Goal: Task Accomplishment & Management: Use online tool/utility

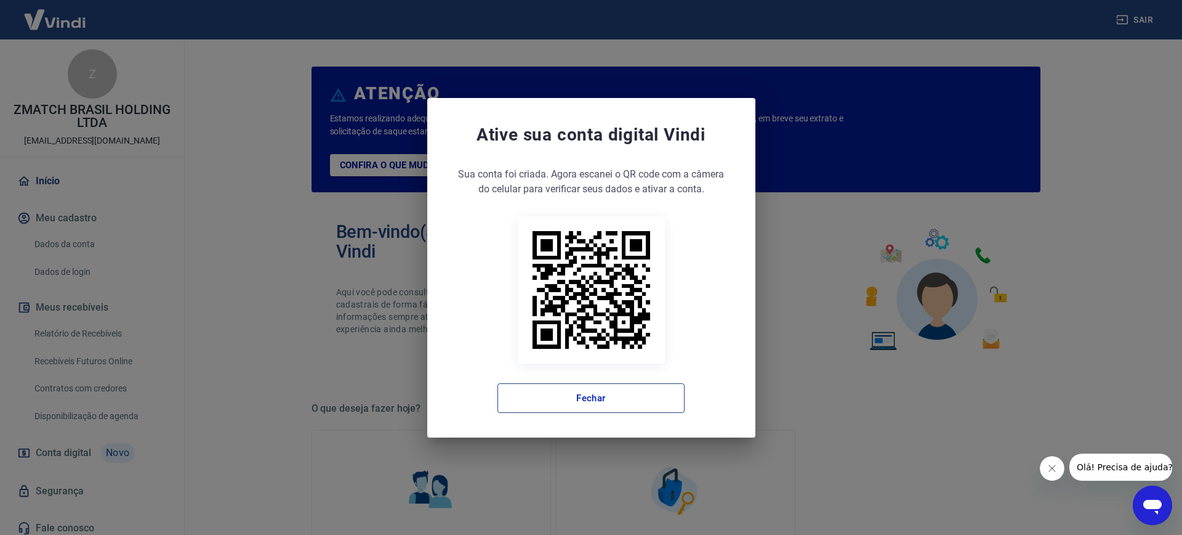
click at [634, 389] on button "Fechar" at bounding box center [591, 398] width 187 height 30
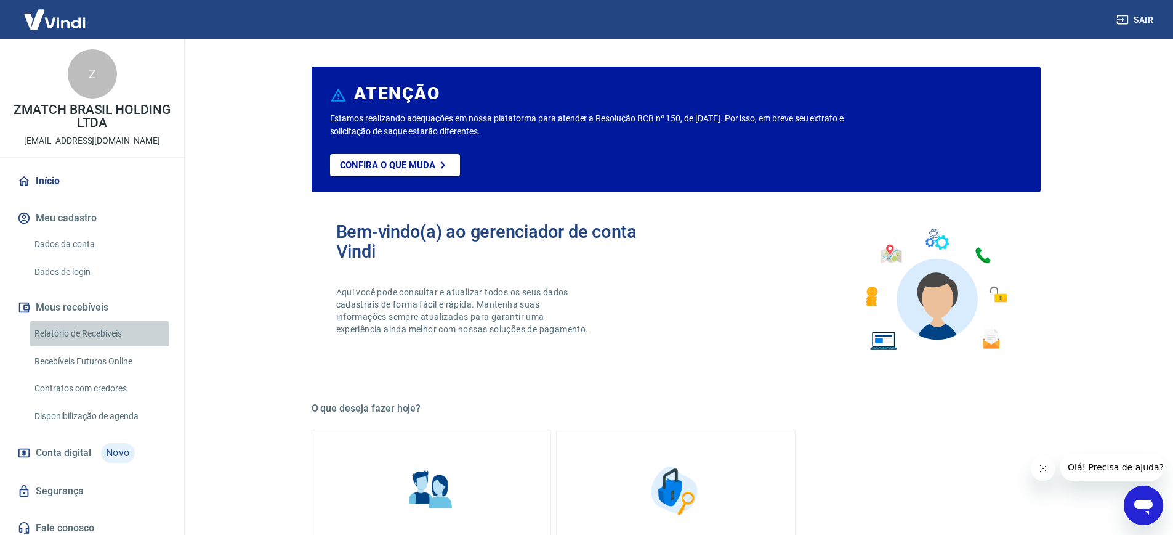
click at [119, 336] on link "Relatório de Recebíveis" at bounding box center [100, 333] width 140 height 25
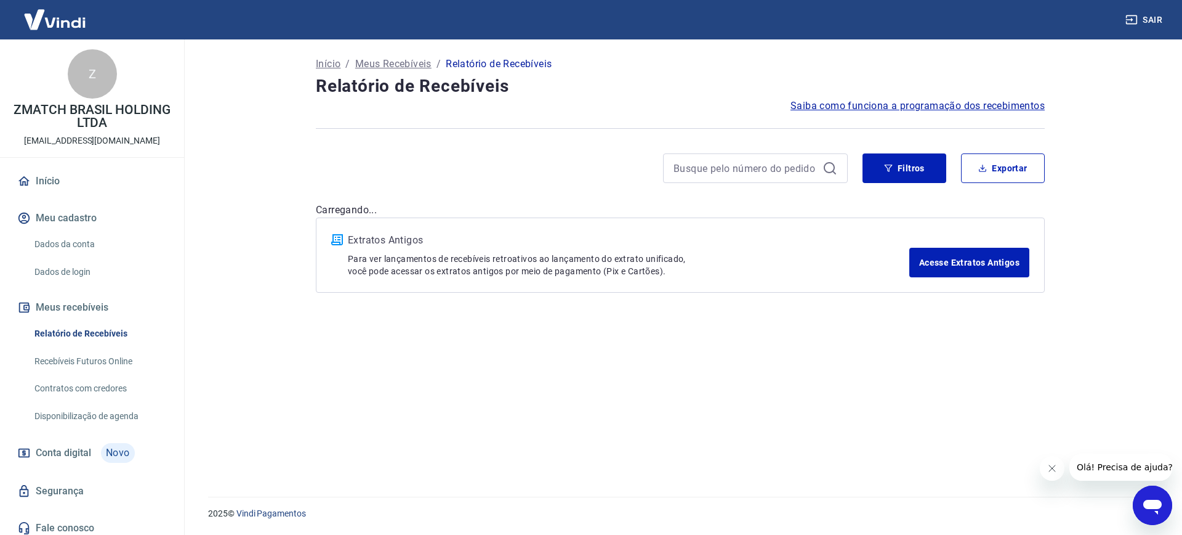
click at [121, 358] on link "Recebíveis Futuros Online" at bounding box center [100, 361] width 140 height 25
